Goal: Task Accomplishment & Management: Use online tool/utility

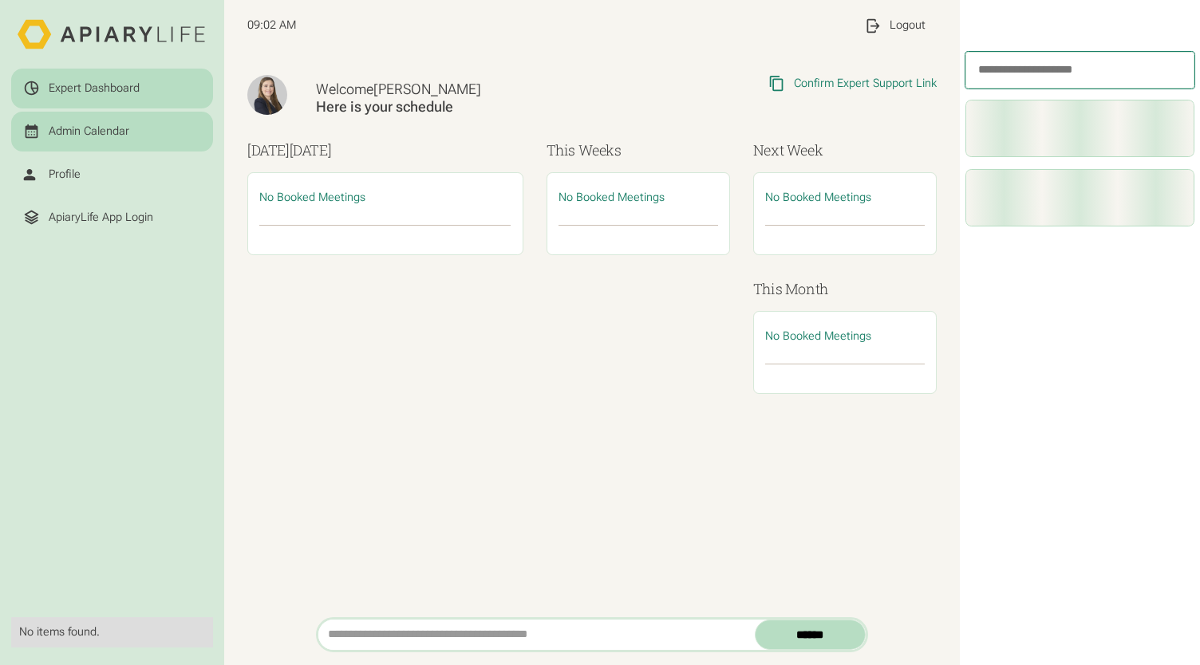
click at [143, 126] on div "Admin Calendar" at bounding box center [112, 132] width 179 height 18
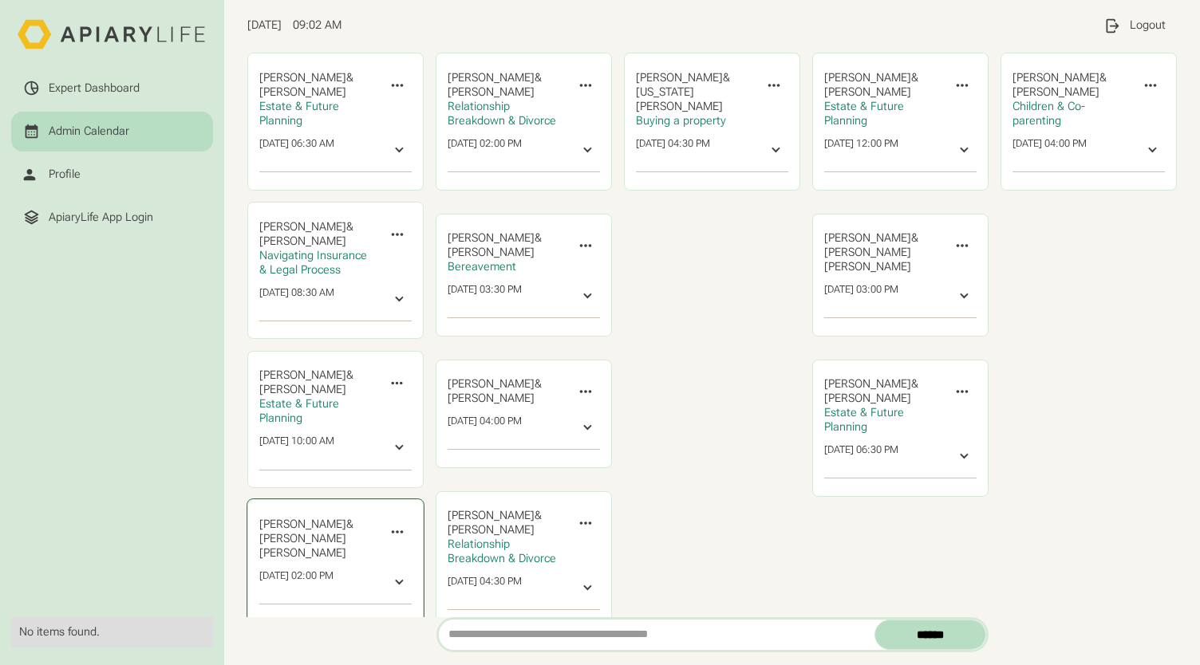
scroll to position [71, 0]
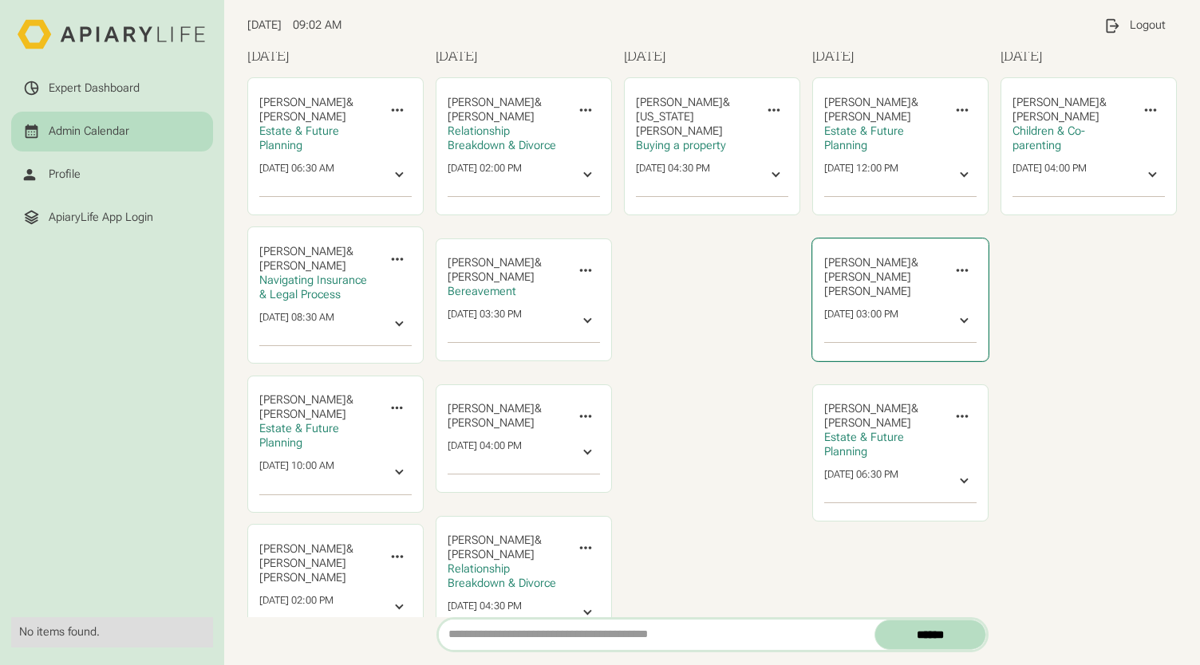
click at [403, 407] on icon at bounding box center [397, 408] width 11 height 3
click at [1062, 263] on div "Friday Lori Harris & ‍ Lenka Novakova Children & Co-parenting Invite Expert Can…" at bounding box center [1088, 361] width 177 height 632
click at [1049, 371] on div "Friday Lori Harris & ‍ Lenka Novakova Children & Co-parenting Invite Expert Can…" at bounding box center [1088, 361] width 177 height 632
